Goal: Information Seeking & Learning: Learn about a topic

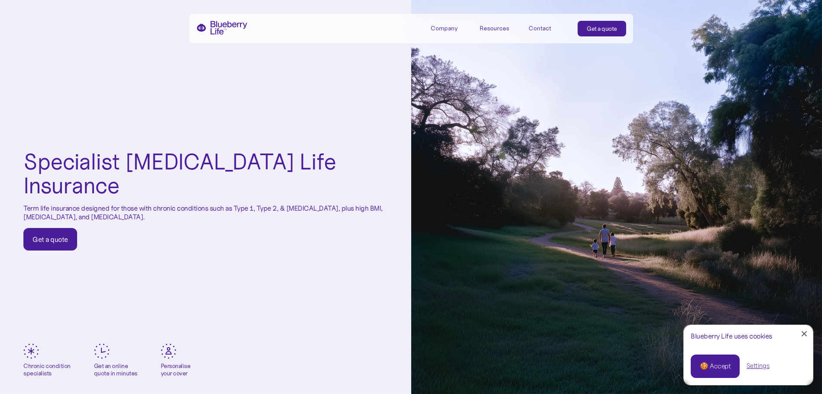
click at [446, 26] on div "Company" at bounding box center [444, 28] width 27 height 7
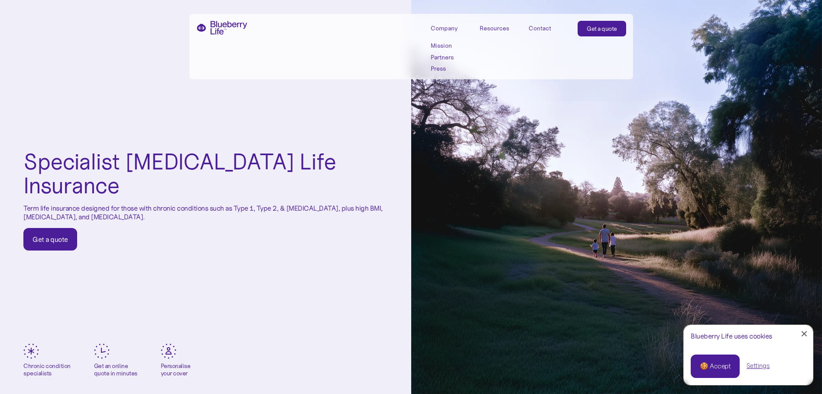
click at [444, 68] on link "Press" at bounding box center [450, 68] width 39 height 7
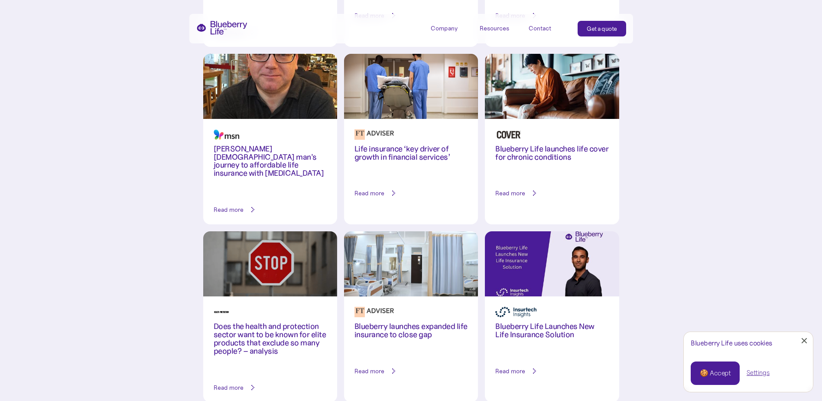
scroll to position [700, 0]
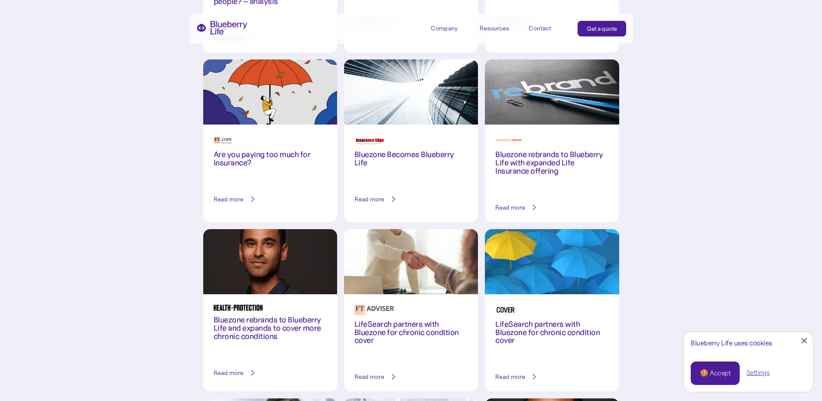
click at [407, 150] on h3 "Bluezone Becomes Blueberry Life" at bounding box center [411, 158] width 113 height 16
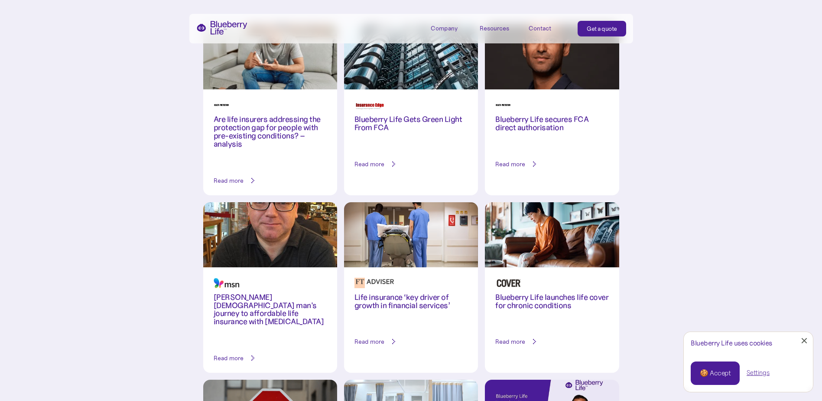
scroll to position [0, 0]
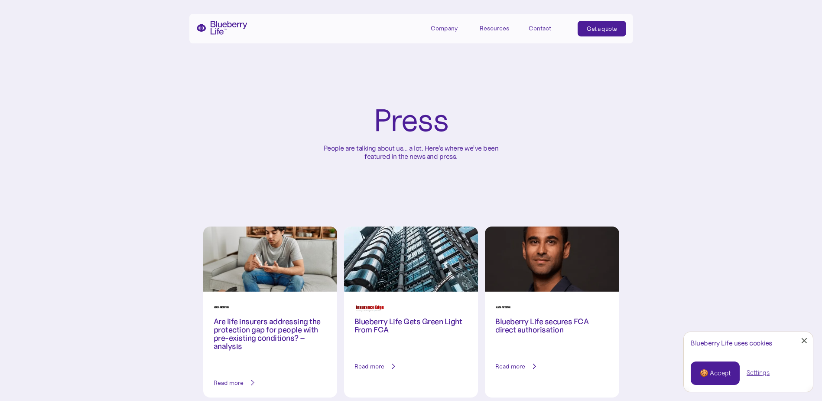
click at [231, 26] on img "home" at bounding box center [221, 28] width 51 height 14
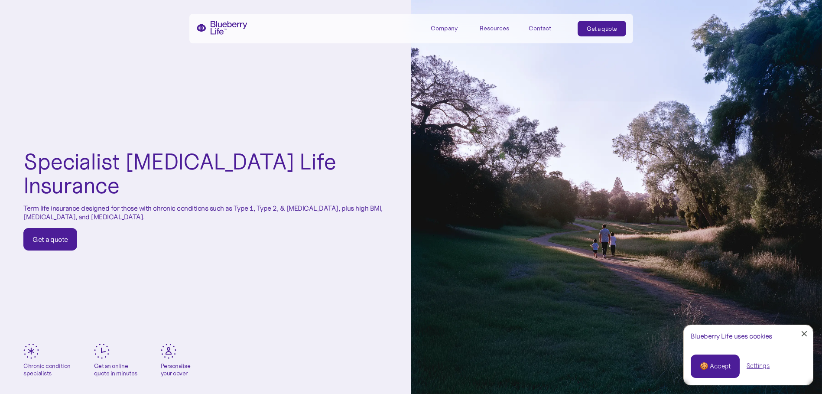
click at [540, 30] on div "Contact" at bounding box center [540, 28] width 23 height 7
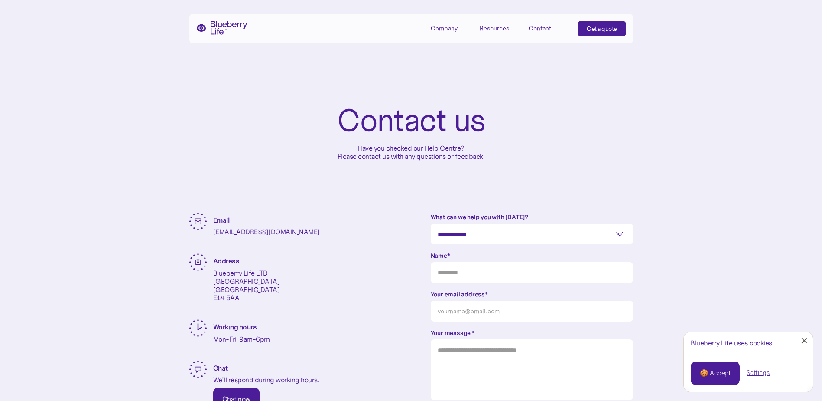
scroll to position [330, 0]
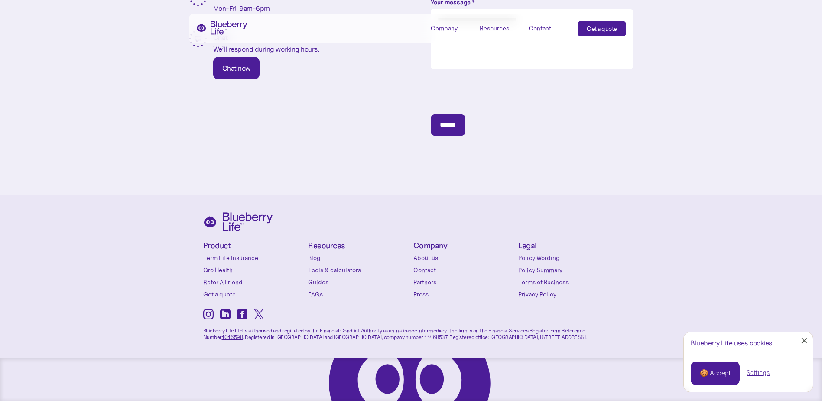
click at [244, 315] on icon at bounding box center [242, 314] width 10 height 10
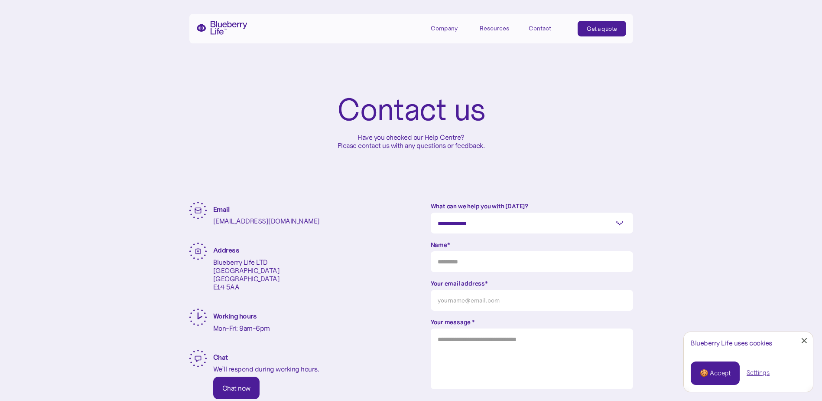
scroll to position [0, 0]
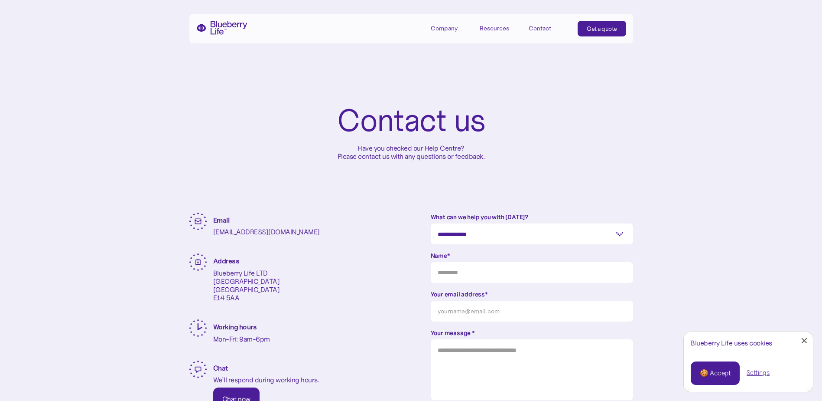
click at [444, 29] on div "Company" at bounding box center [444, 28] width 27 height 7
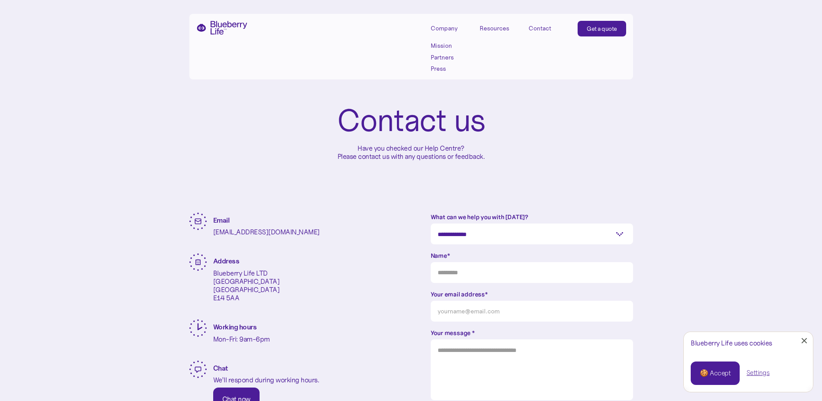
click at [446, 45] on link "Mission" at bounding box center [450, 45] width 39 height 7
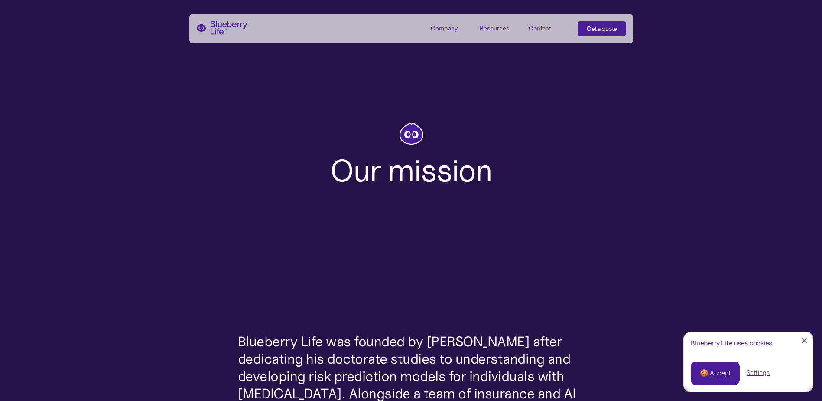
click at [818, 96] on div "Our mission" at bounding box center [411, 154] width 822 height 172
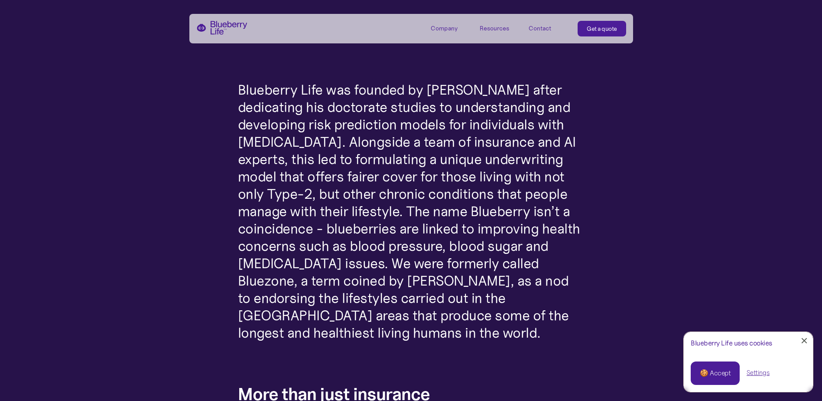
scroll to position [255, 0]
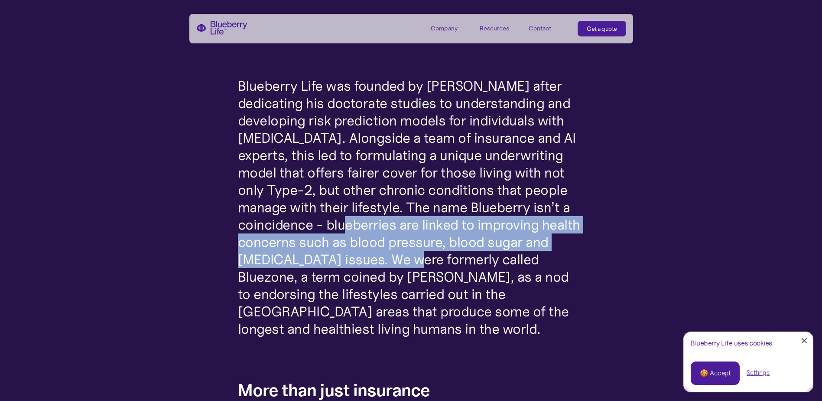
drag, startPoint x: 326, startPoint y: 222, endPoint x: 380, endPoint y: 254, distance: 63.0
click at [380, 254] on p "Blueberry Life was founded by Dr. Karan Mehta after dedicating his doctorate st…" at bounding box center [411, 207] width 347 height 260
copy p "blueberries are linked to improving health concerns such as blood pressure, blo…"
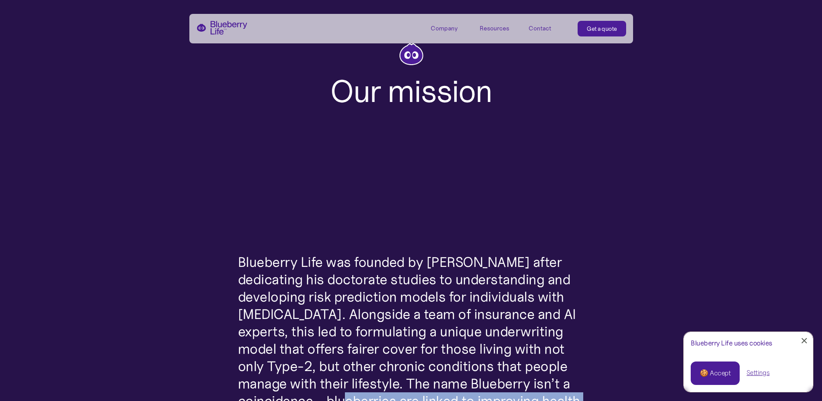
scroll to position [0, 0]
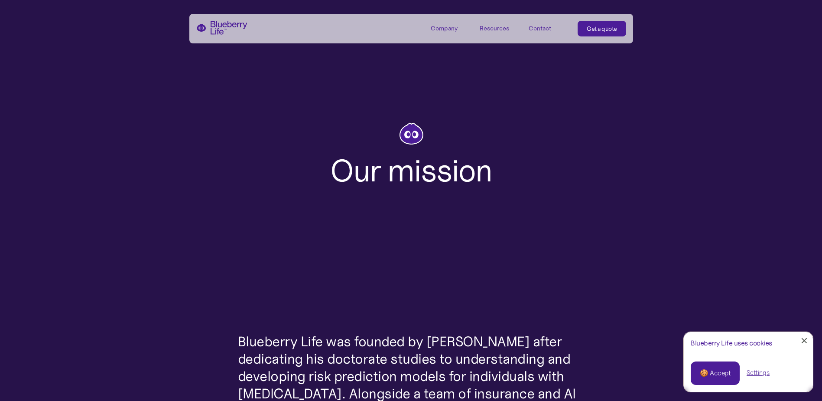
click at [454, 27] on div "Company" at bounding box center [444, 28] width 27 height 7
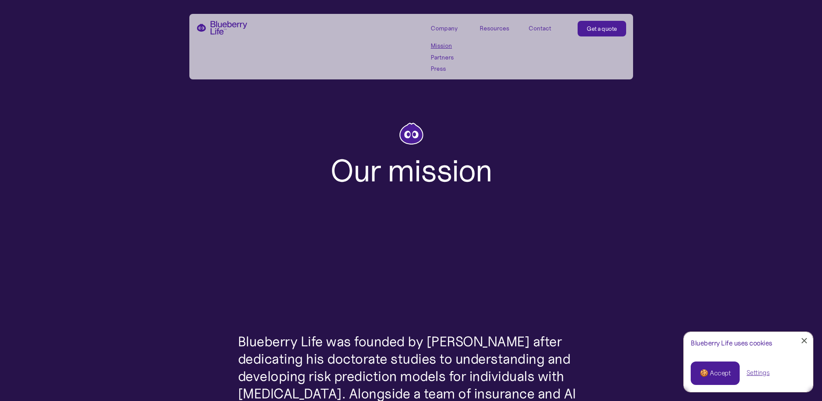
click at [448, 55] on link "Partners" at bounding box center [450, 57] width 39 height 7
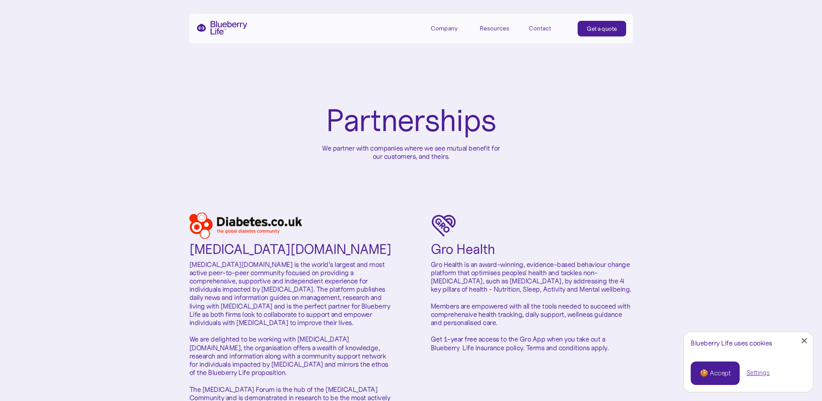
click at [449, 29] on div "Company" at bounding box center [444, 28] width 27 height 7
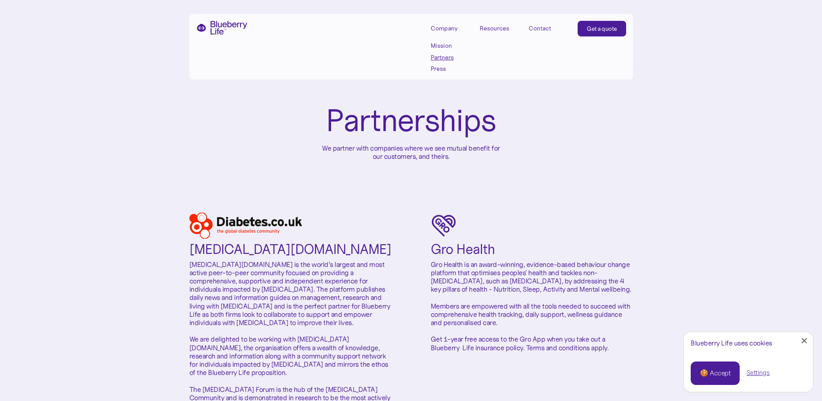
click at [439, 68] on link "Press" at bounding box center [450, 68] width 39 height 7
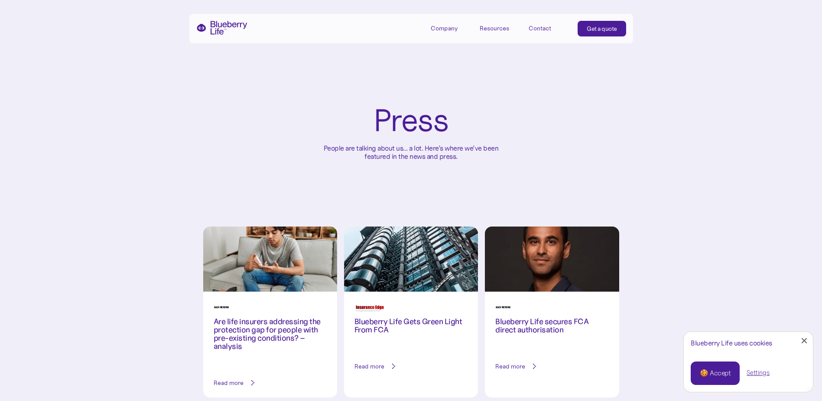
scroll to position [350, 0]
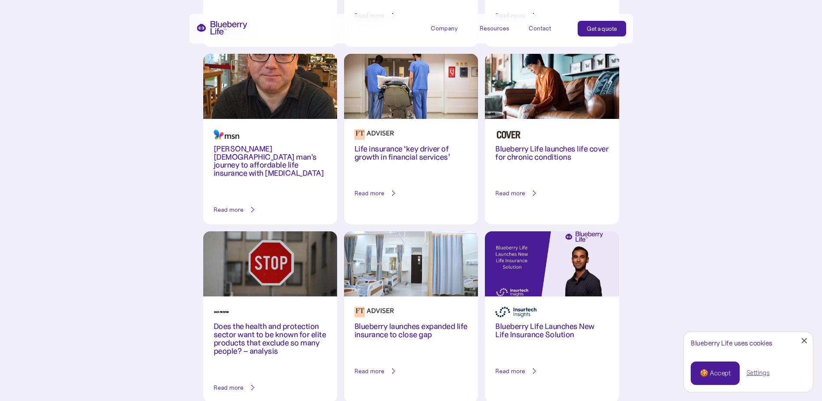
click at [564, 157] on h3 "Blueberry Life launches life cover for chronic conditions" at bounding box center [551, 153] width 113 height 16
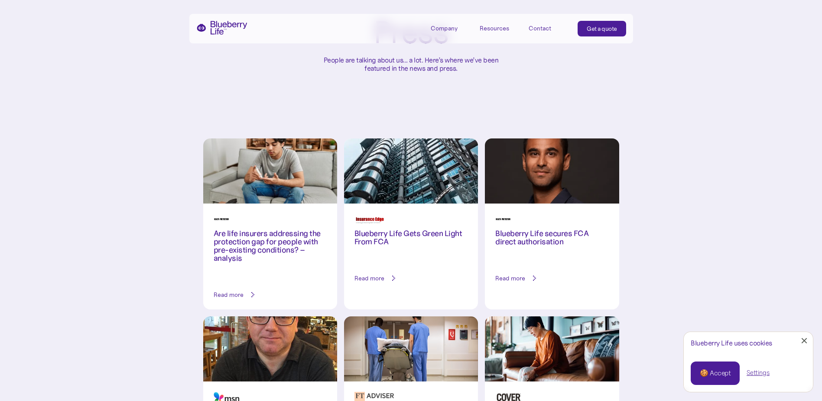
scroll to position [0, 0]
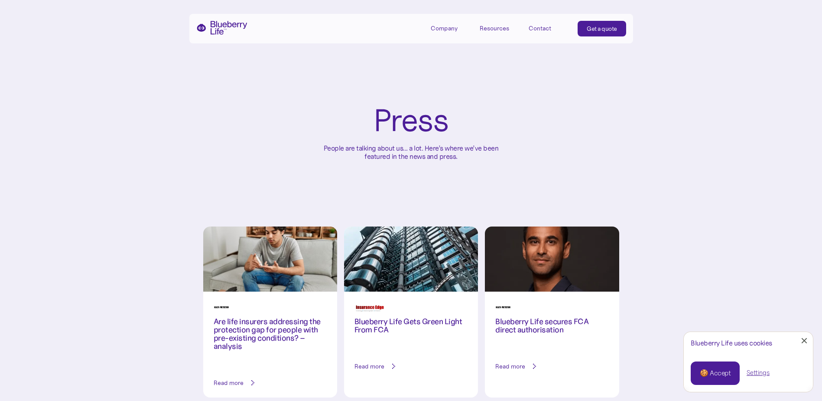
click at [232, 26] on img "home" at bounding box center [221, 28] width 51 height 14
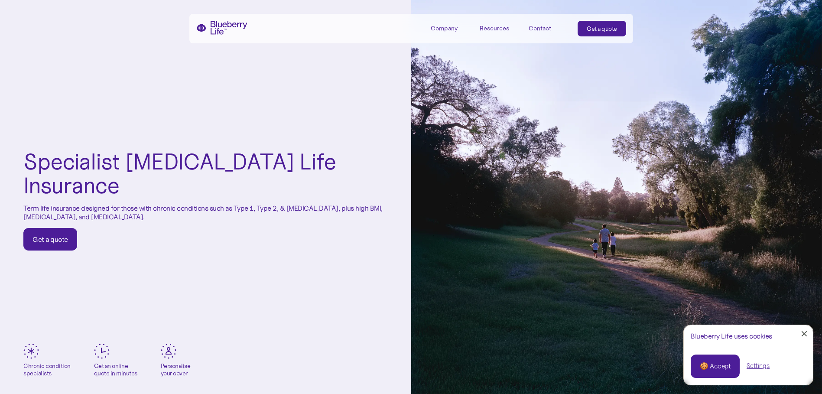
click at [447, 28] on div "Company" at bounding box center [444, 28] width 27 height 7
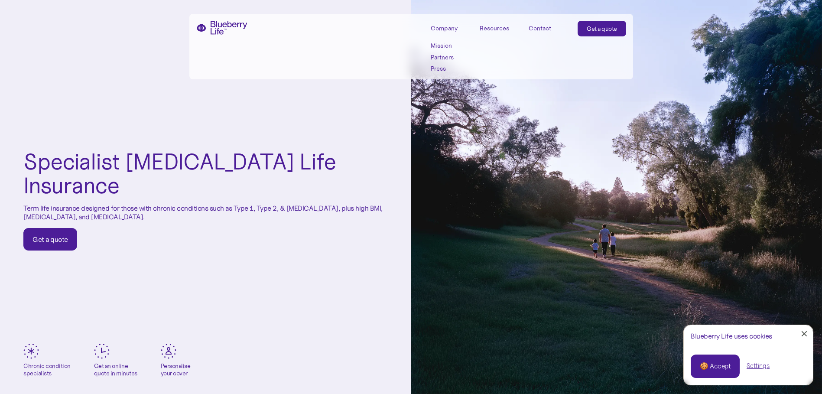
click at [446, 47] on link "Mission" at bounding box center [450, 45] width 39 height 7
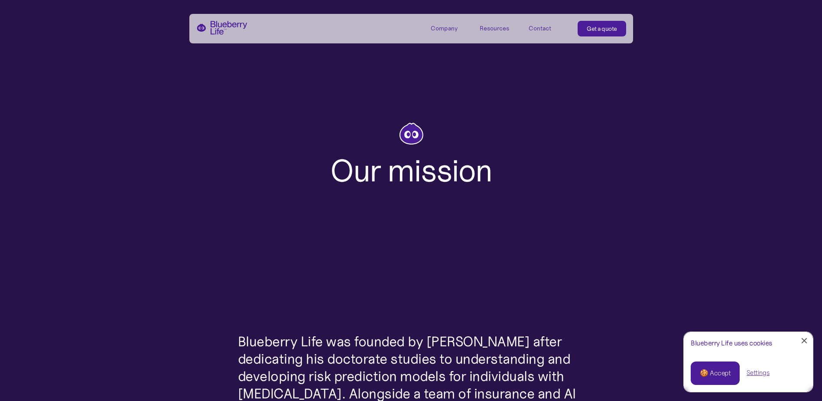
drag, startPoint x: 820, startPoint y: 102, endPoint x: 828, endPoint y: 139, distance: 37.9
click at [822, 139] on html "Our mission Blueberry Life was founded by [PERSON_NAME] after dedicating his do…" at bounding box center [411, 200] width 822 height 401
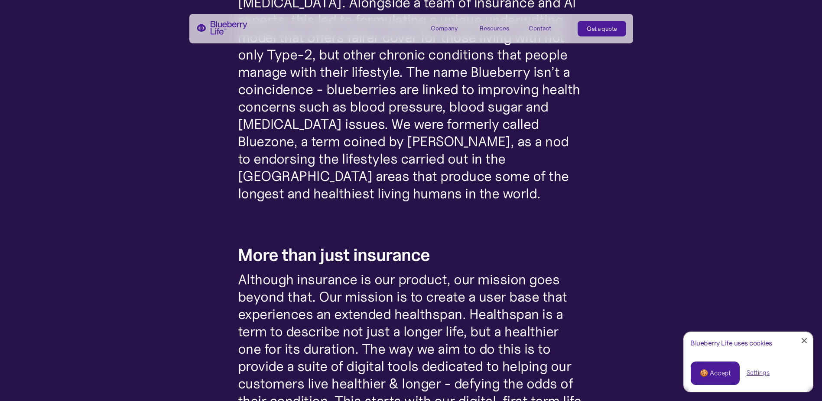
scroll to position [397, 0]
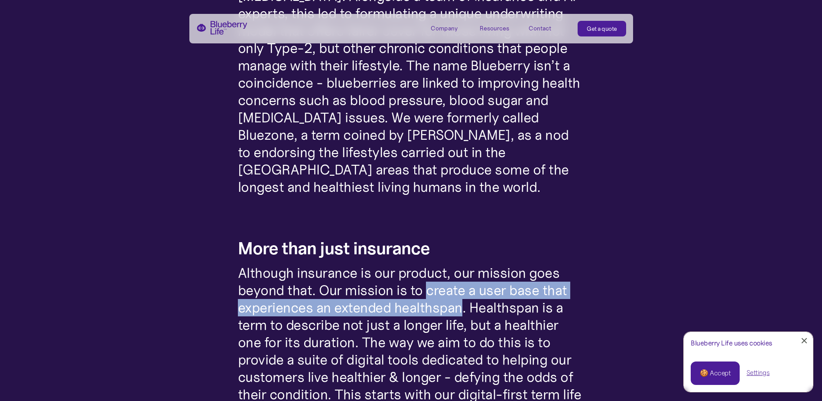
drag, startPoint x: 427, startPoint y: 289, endPoint x: 461, endPoint y: 305, distance: 37.8
click at [461, 305] on p "Although insurance is our product, our mission goes beyond that. Our mission is…" at bounding box center [411, 376] width 347 height 225
copy p "create a user base that experiences an extended healthspan"
